Goal: Information Seeking & Learning: Find specific fact

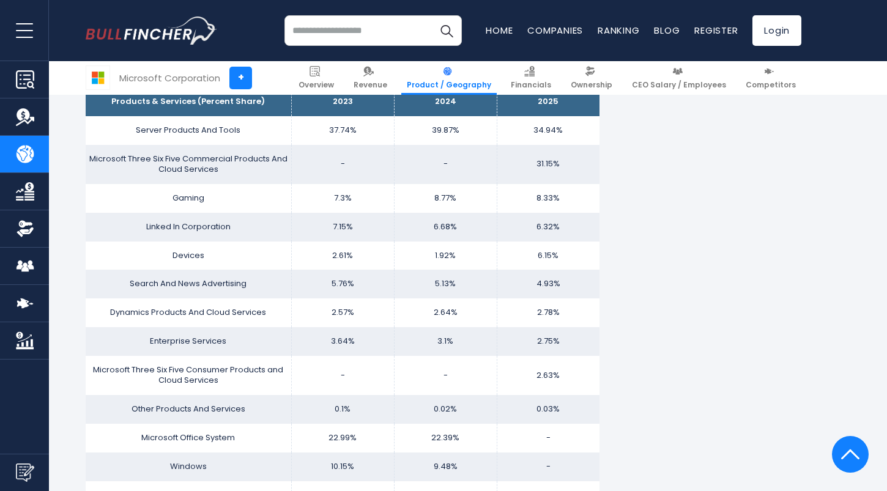
scroll to position [811, 0]
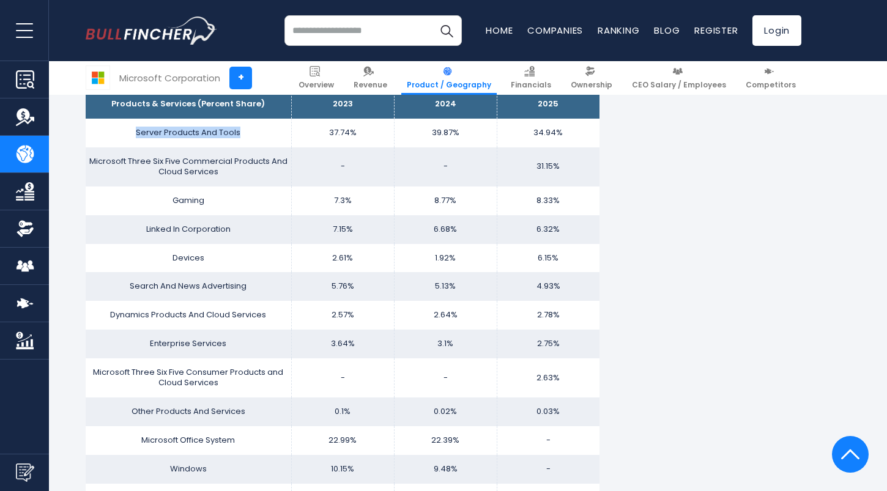
drag, startPoint x: 136, startPoint y: 130, endPoint x: 263, endPoint y: 136, distance: 127.3
click at [263, 136] on td "Server Products And Tools" at bounding box center [188, 133] width 205 height 29
copy td "Server Products And Tools"
click at [545, 133] on td "34.94%" at bounding box center [548, 133] width 103 height 29
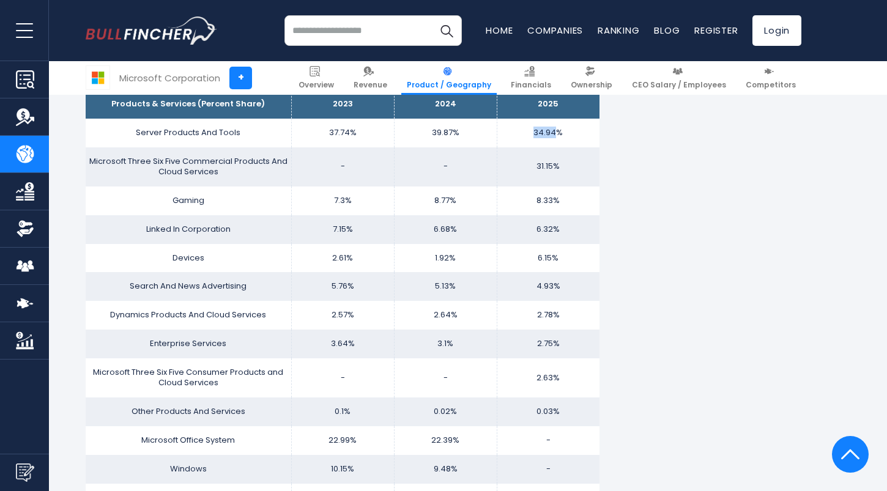
copy td "34.94"
click at [549, 237] on td "6.32%" at bounding box center [548, 229] width 103 height 29
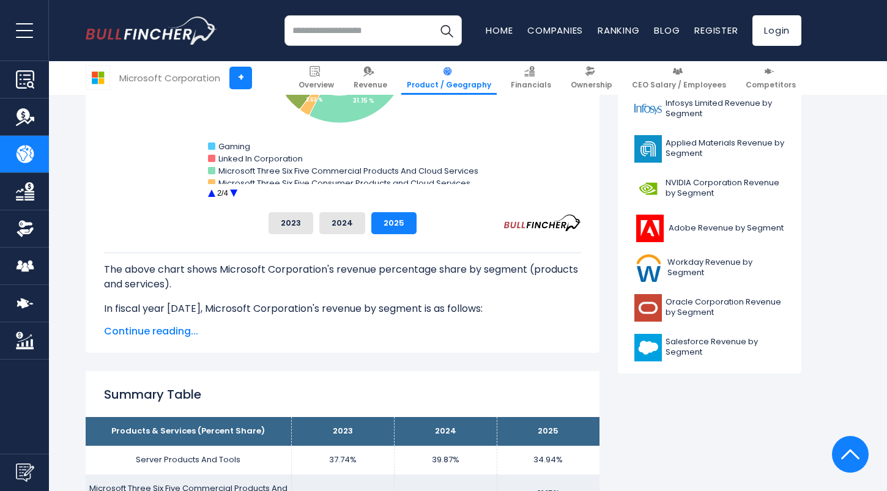
scroll to position [443, 0]
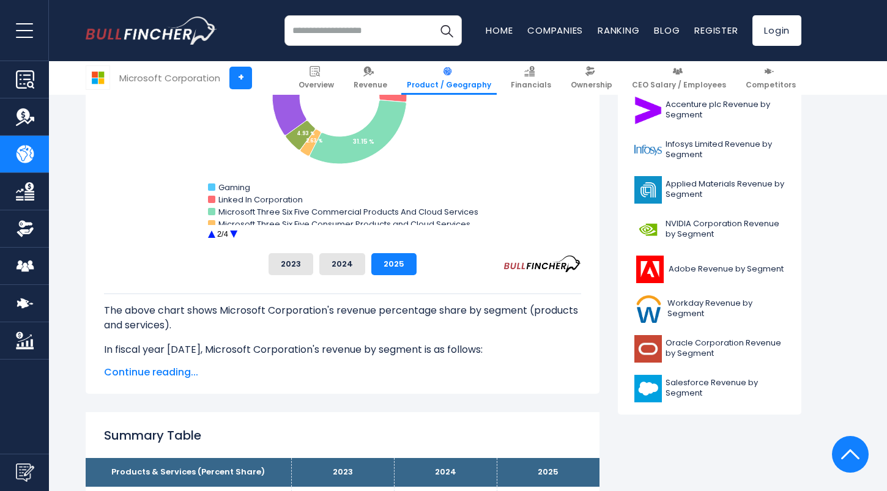
click at [221, 234] on text "2/4" at bounding box center [222, 233] width 11 height 9
click at [180, 377] on span "Continue reading..." at bounding box center [342, 372] width 477 height 15
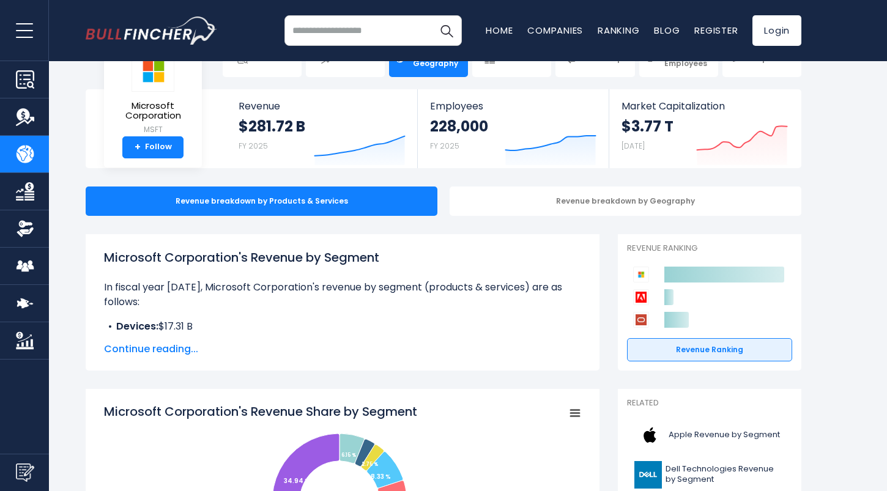
scroll to position [37, 0]
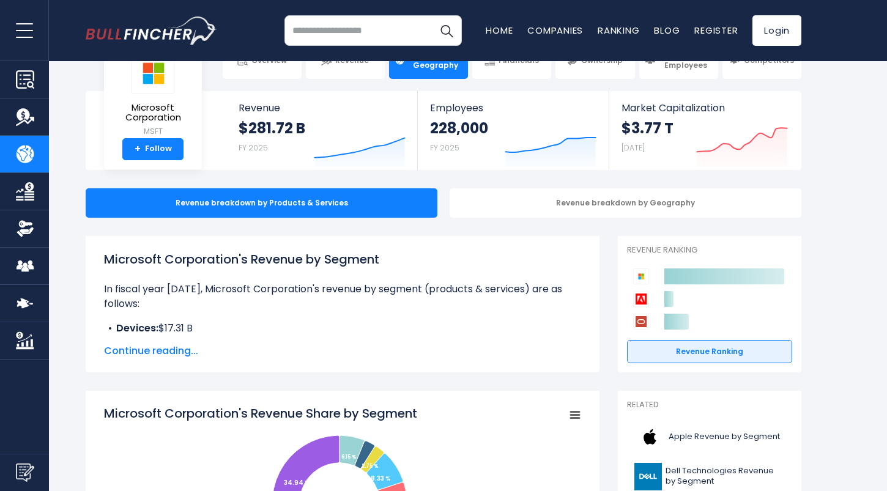
click at [176, 357] on span "Continue reading..." at bounding box center [342, 351] width 477 height 15
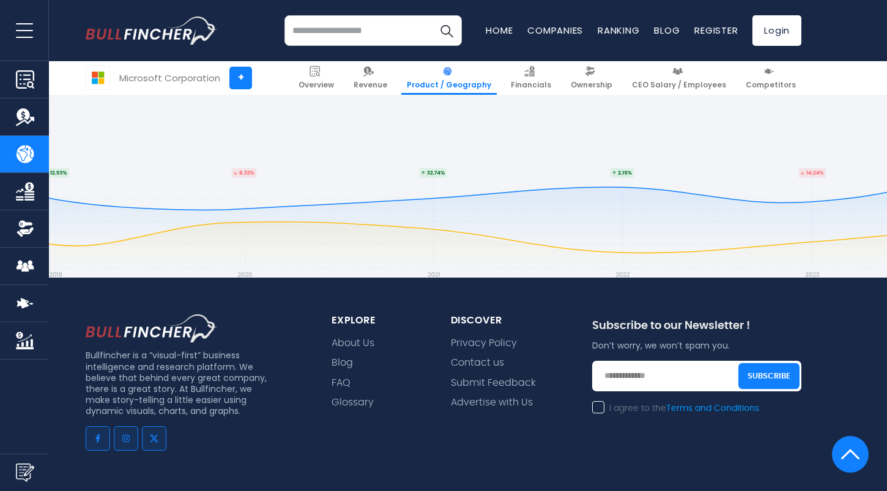
scroll to position [3769, 0]
